Goal: Transaction & Acquisition: Purchase product/service

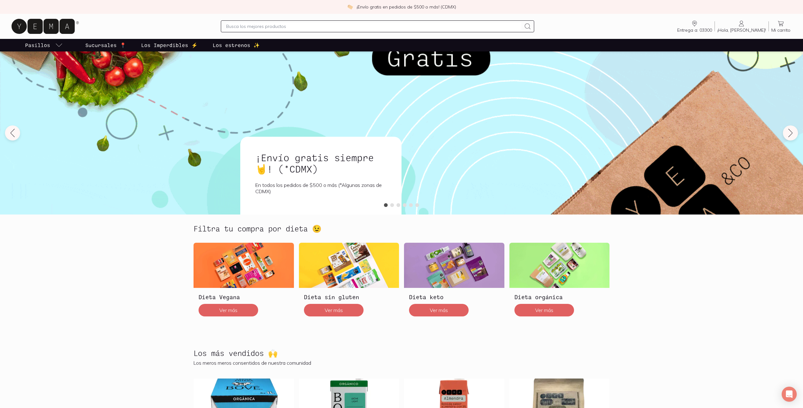
click at [251, 28] on input "text" at bounding box center [373, 27] width 295 height 8
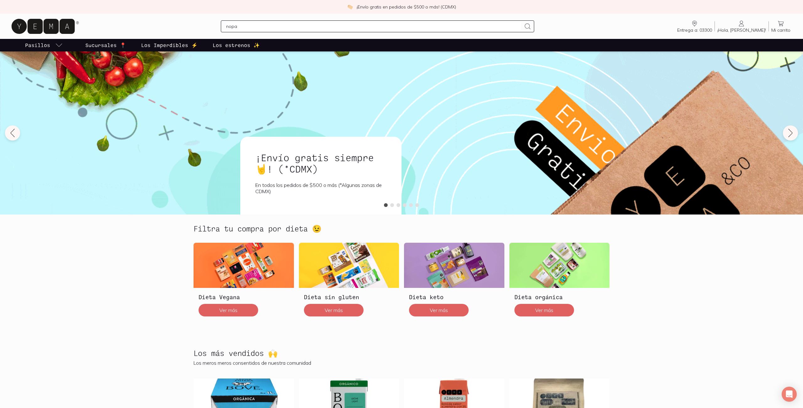
type input "nopal"
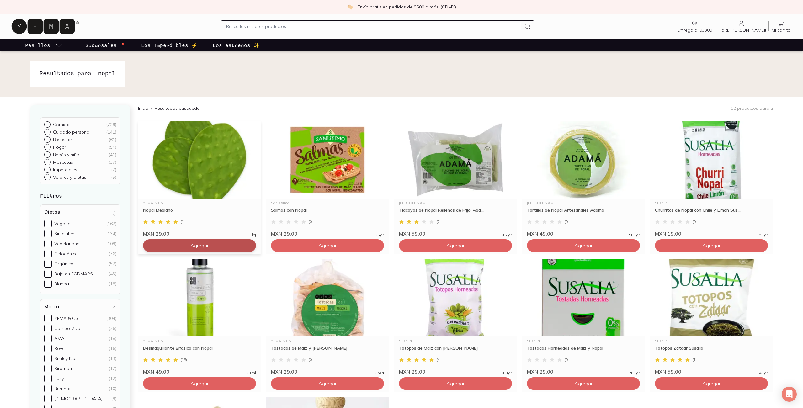
click at [217, 250] on button "Agregar" at bounding box center [199, 245] width 113 height 13
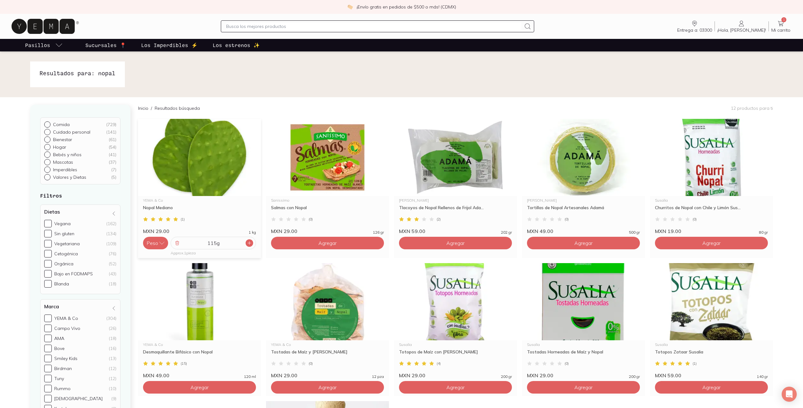
click at [250, 244] on icon at bounding box center [249, 242] width 5 height 5
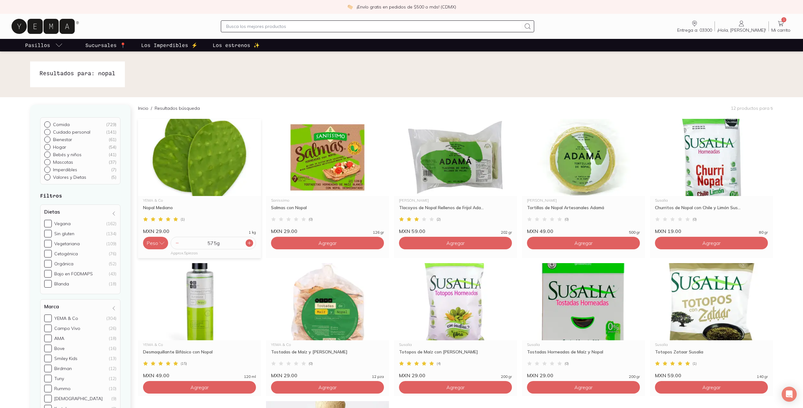
click at [250, 244] on icon at bounding box center [249, 242] width 5 height 5
click at [298, 25] on input "text" at bounding box center [373, 27] width 295 height 8
type input "tomate"
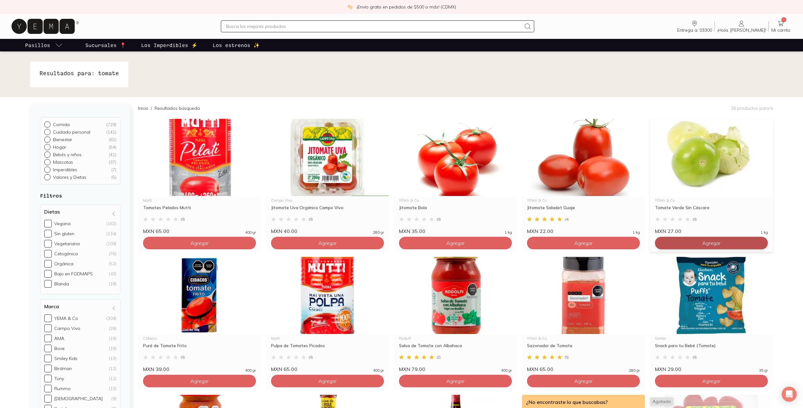
click at [706, 242] on span "Agregar" at bounding box center [711, 243] width 18 height 6
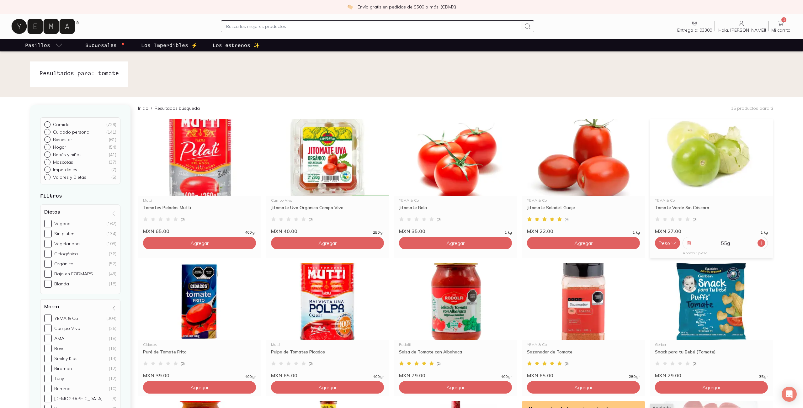
click at [759, 243] on icon at bounding box center [760, 242] width 3 height 3
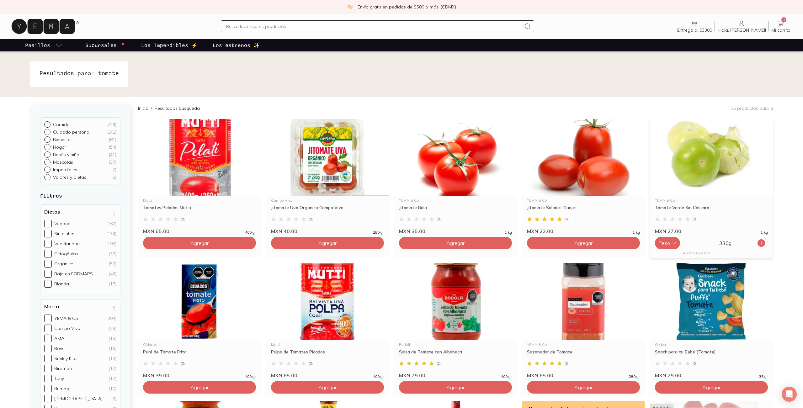
click at [759, 243] on icon at bounding box center [760, 242] width 3 height 3
click at [283, 28] on input "text" at bounding box center [373, 27] width 295 height 8
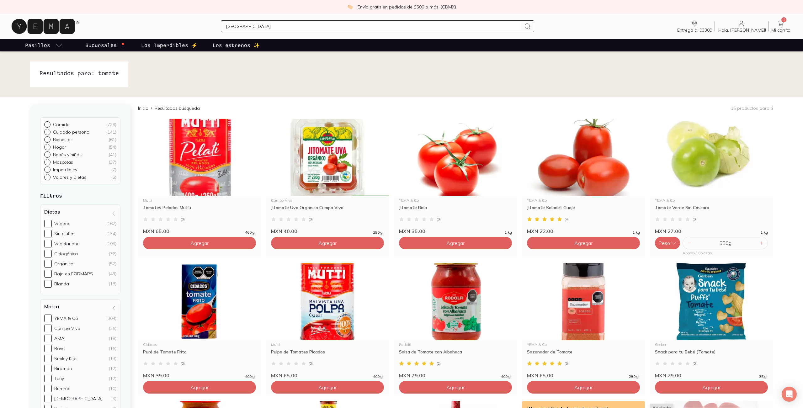
type input "chiles"
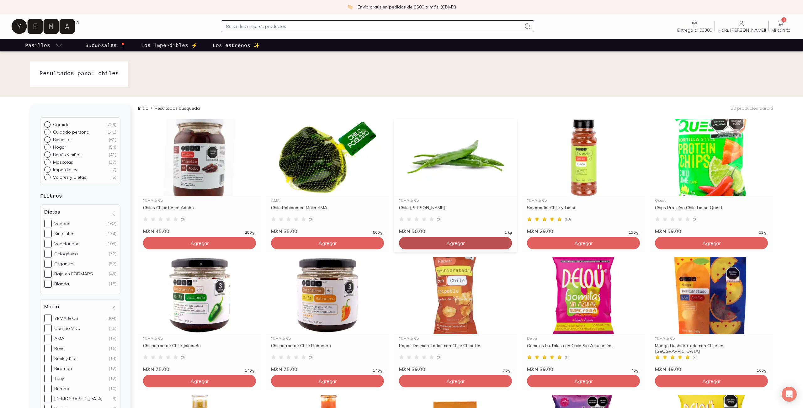
click at [464, 248] on button "Agregar" at bounding box center [455, 243] width 113 height 13
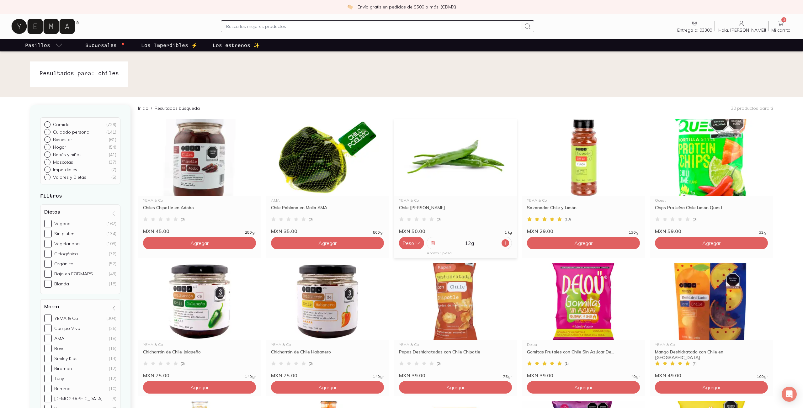
click at [504, 243] on icon at bounding box center [505, 242] width 3 height 3
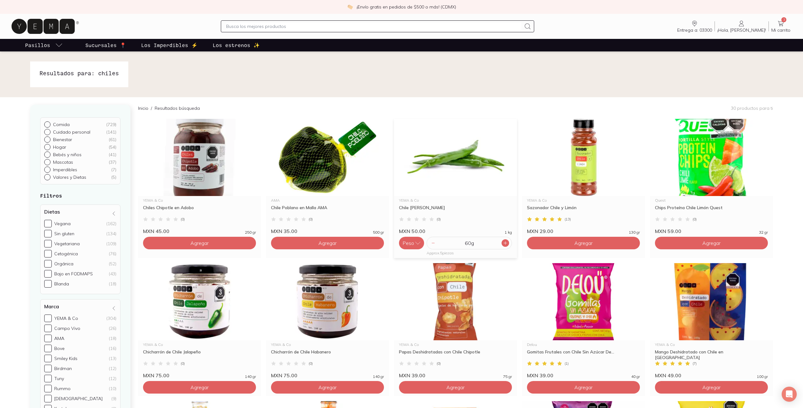
click at [504, 243] on icon at bounding box center [505, 242] width 3 height 3
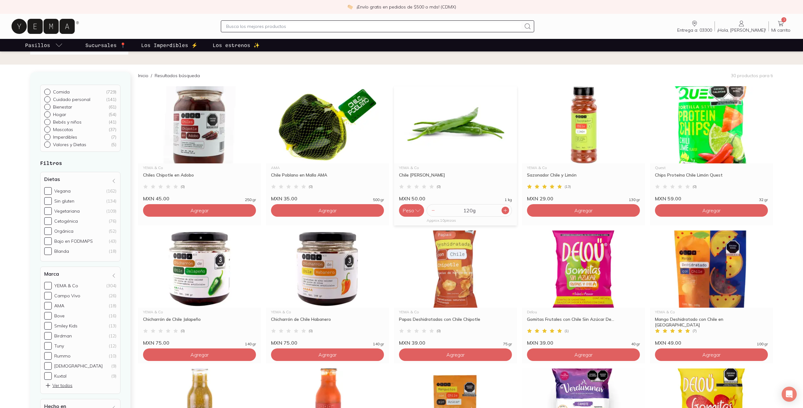
scroll to position [30, 0]
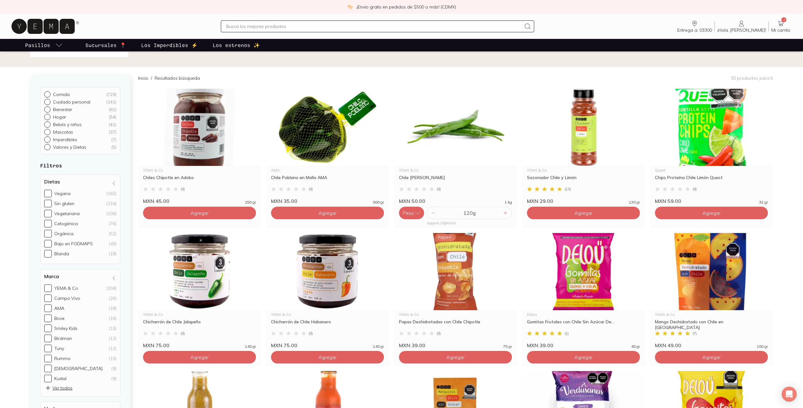
click at [244, 27] on input "text" at bounding box center [373, 27] width 295 height 8
type input "calabaza"
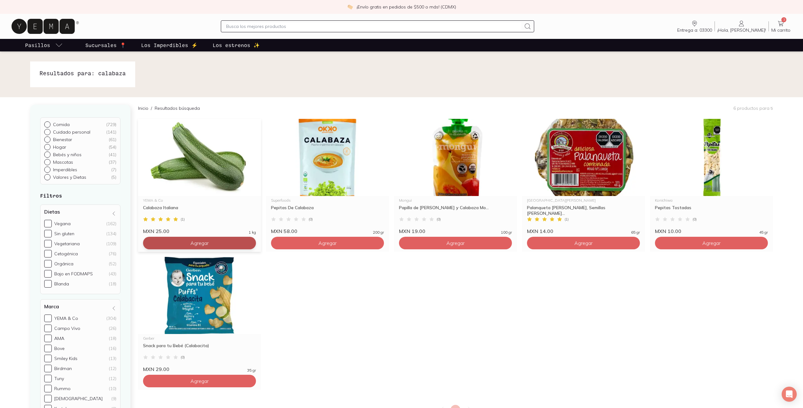
click at [186, 241] on button "Agregar" at bounding box center [199, 243] width 113 height 13
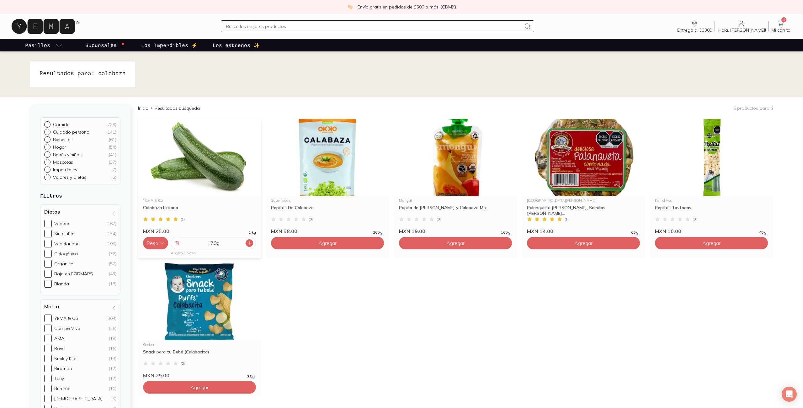
click at [251, 242] on icon at bounding box center [249, 242] width 5 height 5
click at [179, 244] on icon at bounding box center [177, 242] width 5 height 5
click at [269, 26] on input "text" at bounding box center [373, 27] width 295 height 8
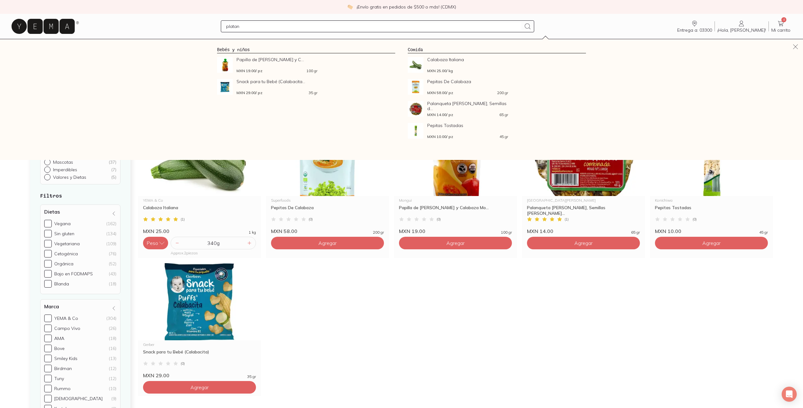
type input "platano"
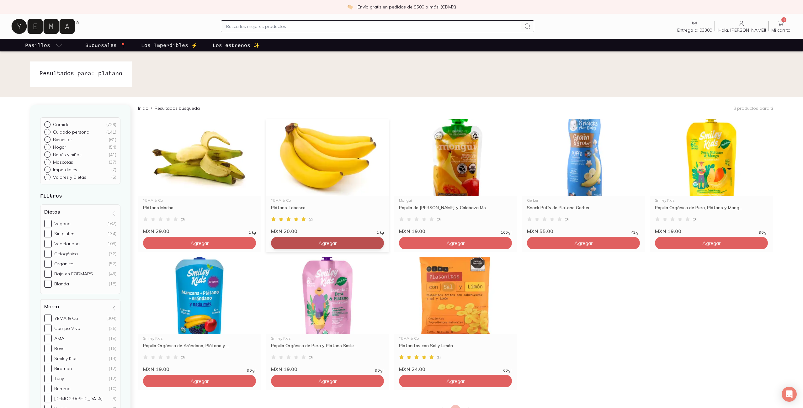
click at [339, 240] on button "Agregar" at bounding box center [327, 243] width 113 height 13
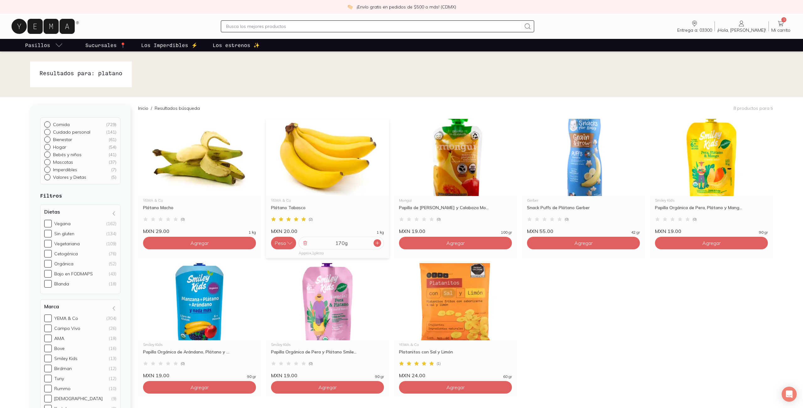
click at [377, 242] on icon at bounding box center [377, 242] width 3 height 3
click at [307, 243] on icon at bounding box center [305, 242] width 5 height 5
click at [783, 29] on span "Mi carrito" at bounding box center [780, 30] width 19 height 6
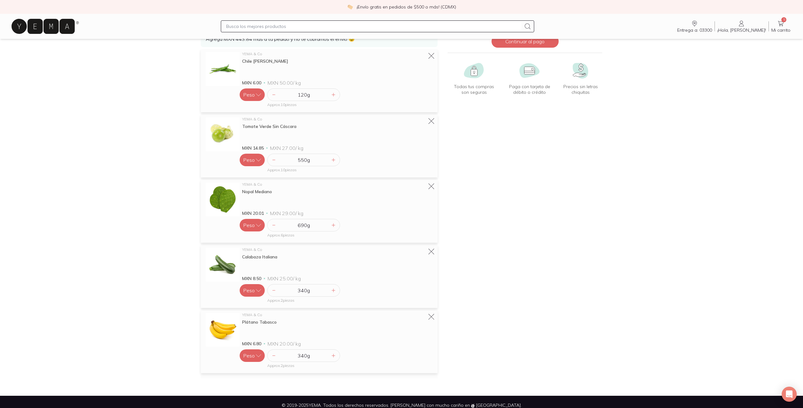
scroll to position [60, 0]
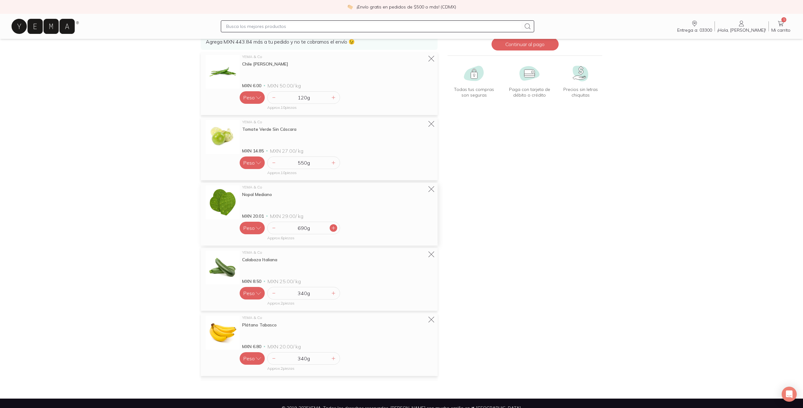
click at [333, 226] on icon at bounding box center [333, 227] width 5 height 5
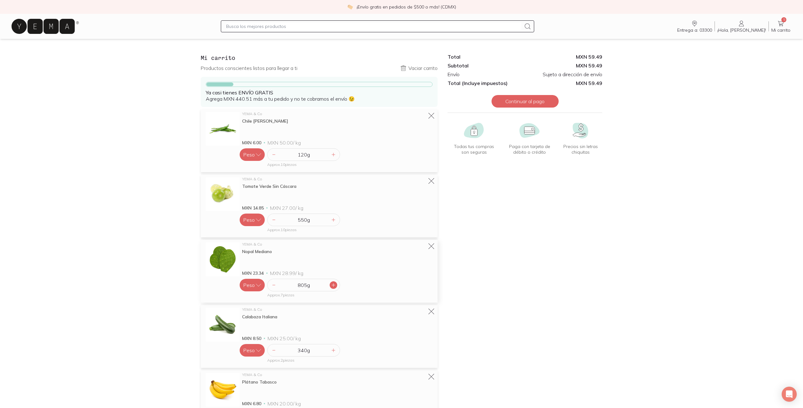
scroll to position [0, 0]
